Goal: Check status: Check status

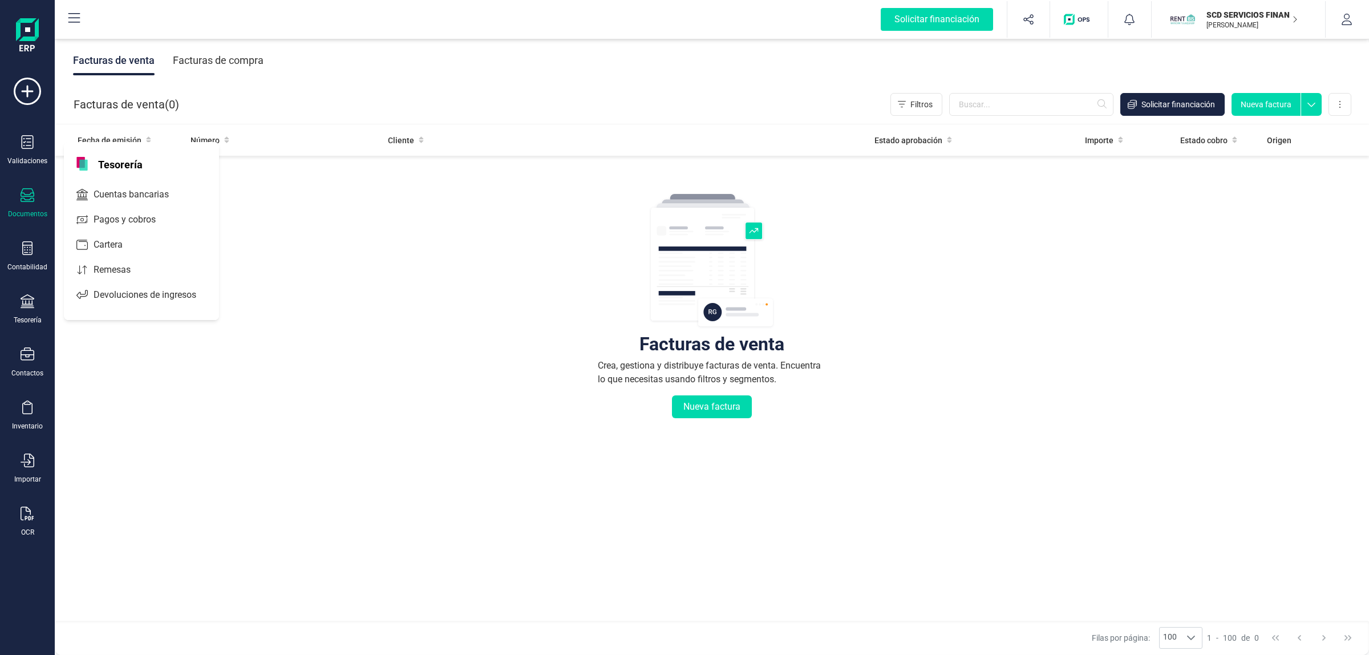
click at [106, 191] on span "Cuentas bancarias" at bounding box center [139, 195] width 100 height 14
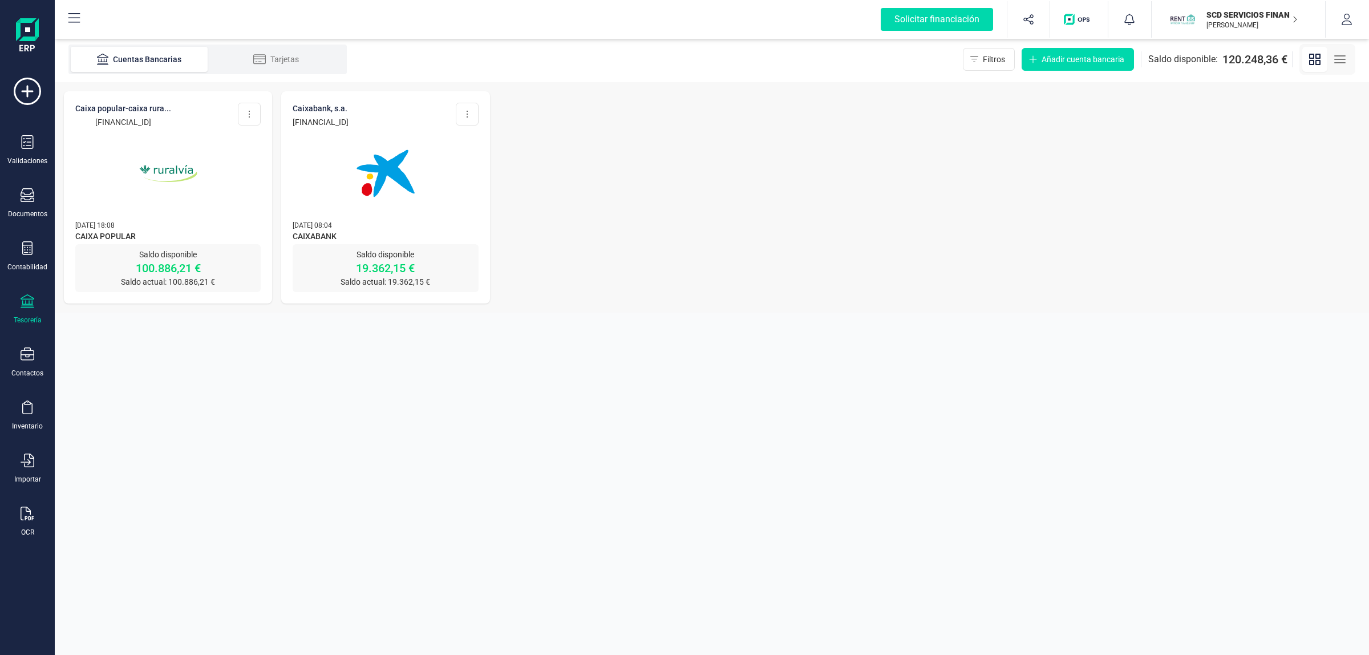
click at [1251, 21] on div "SCD SERVICIOS FINANCIEROS SL JAVIER DEVELOPER" at bounding box center [1246, 19] width 88 height 25
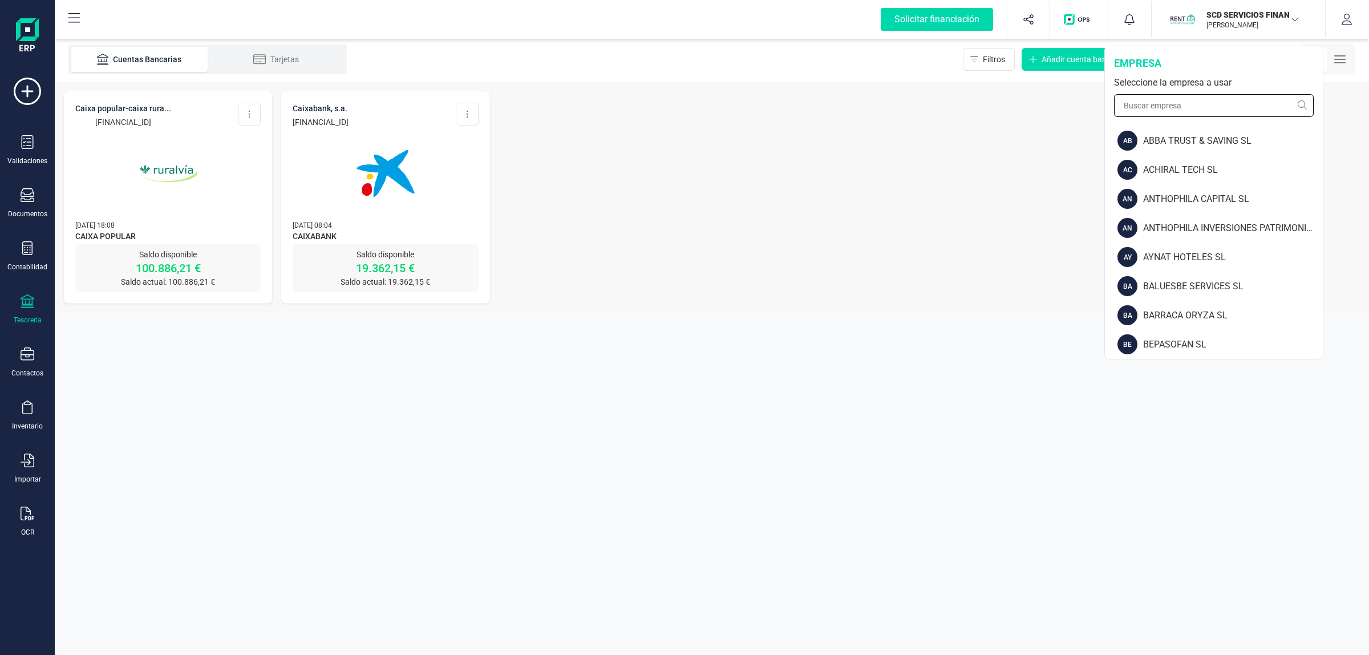
click at [1216, 101] on input "text" at bounding box center [1214, 105] width 200 height 23
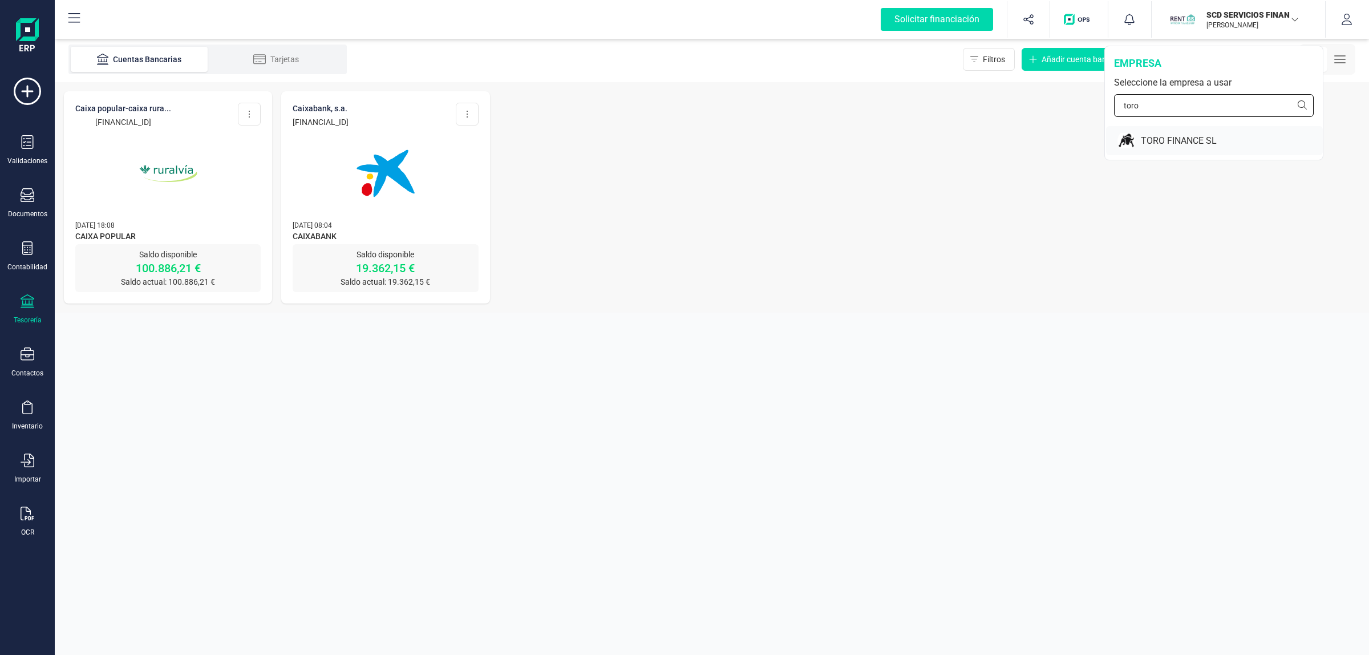
type input "toro"
click at [1188, 140] on div "TORO FINANCE SL" at bounding box center [1232, 141] width 182 height 14
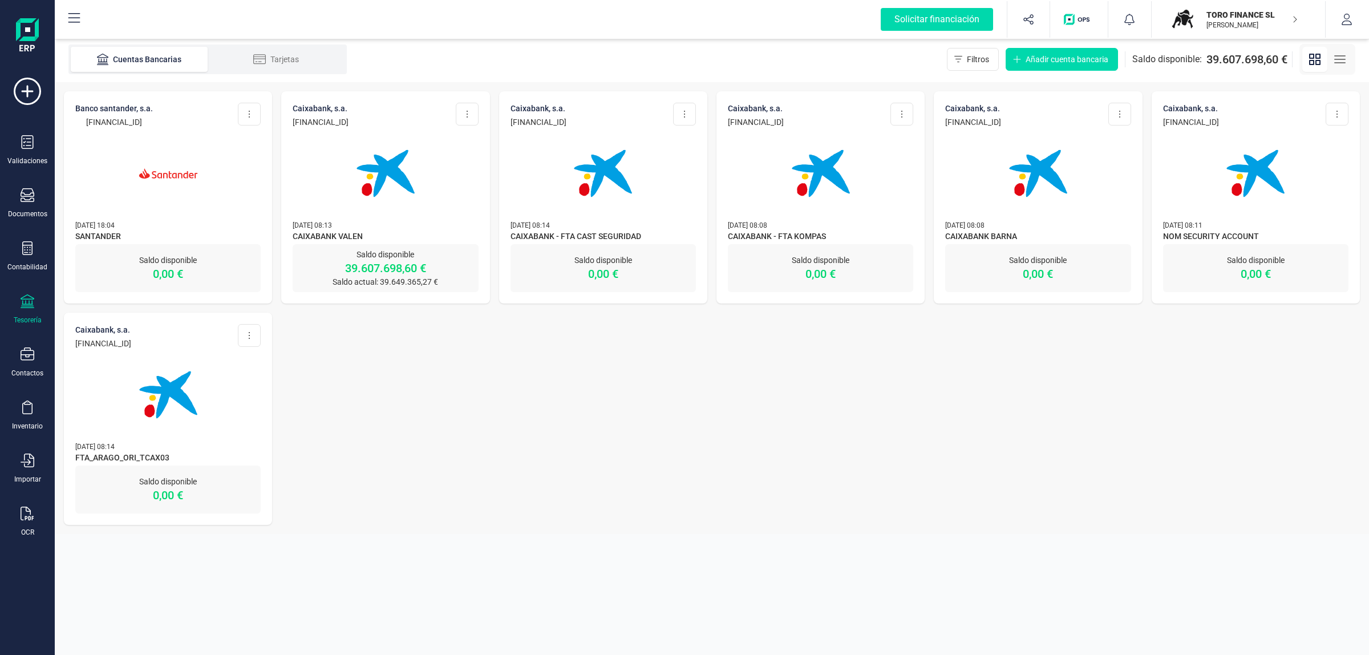
click at [412, 175] on img at bounding box center [386, 174] width 96 height 96
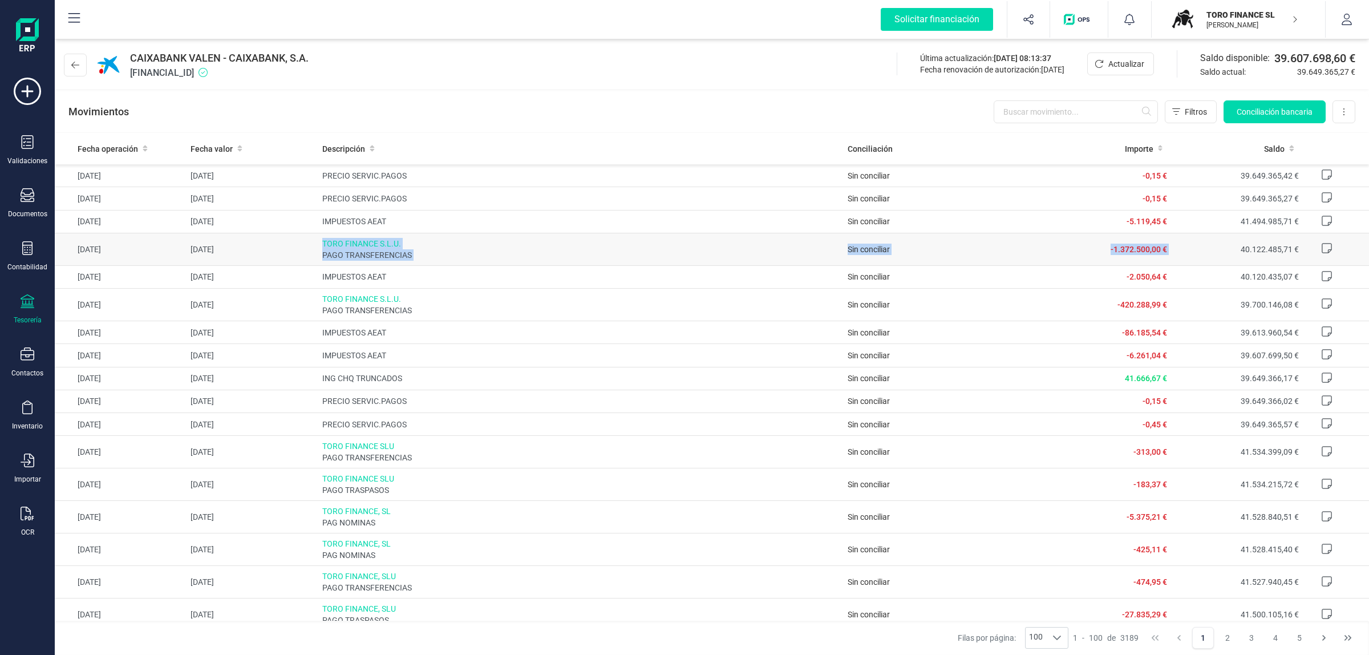
drag, startPoint x: 318, startPoint y: 238, endPoint x: 1187, endPoint y: 257, distance: 869.1
click at [1187, 257] on tr "[DATE] [DATE] TORO FINANCE S.L.U. PAGO TRANSFERENCIAS Sin conciliar -1.372.500,…" at bounding box center [712, 249] width 1315 height 33
click at [1139, 251] on span "-1.372.500,00 €" at bounding box center [1139, 249] width 56 height 9
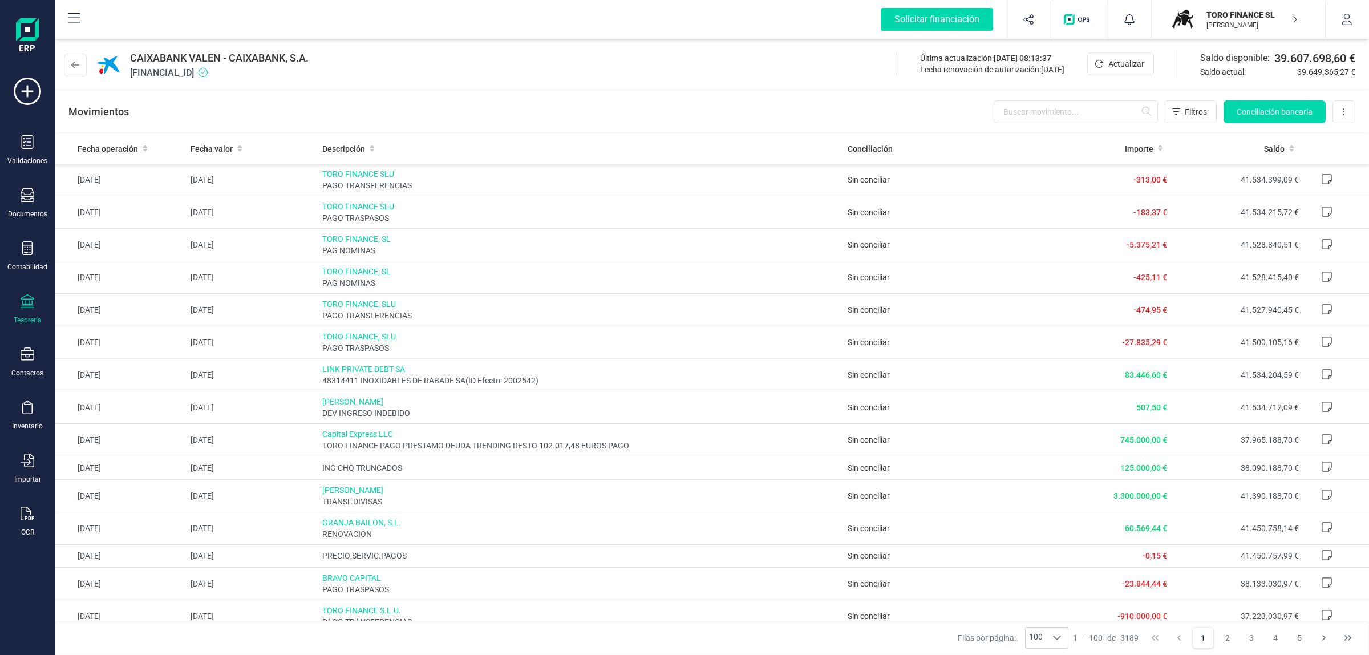
scroll to position [214, 0]
